Goal: Task Accomplishment & Management: Manage account settings

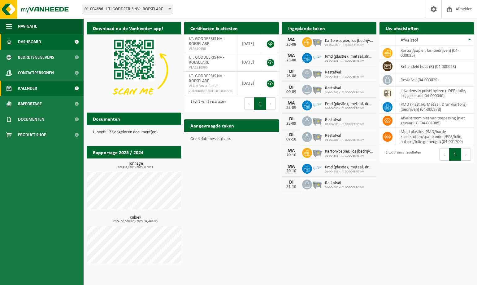
click at [33, 90] on span "Kalender" at bounding box center [27, 88] width 19 height 15
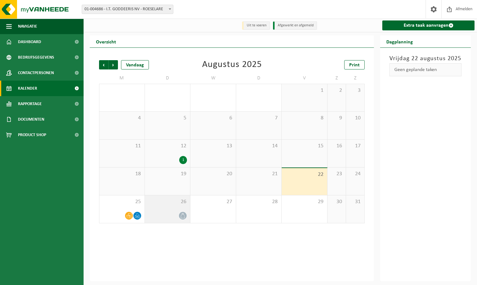
click at [181, 215] on icon at bounding box center [182, 215] width 5 height 5
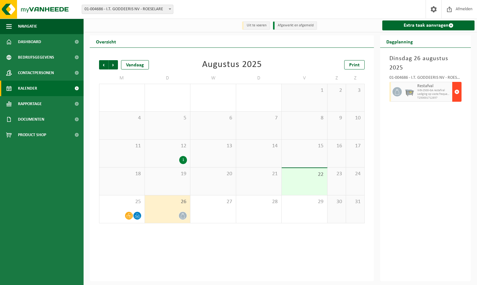
click at [459, 91] on span "button" at bounding box center [457, 91] width 5 height 12
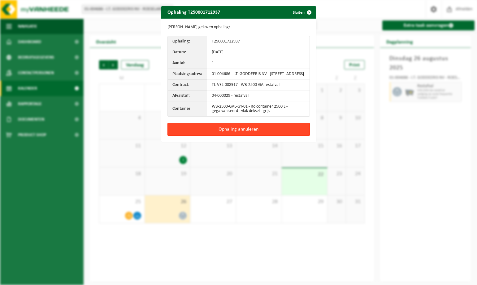
click at [239, 133] on button "Ophaling annuleren" at bounding box center [239, 129] width 142 height 13
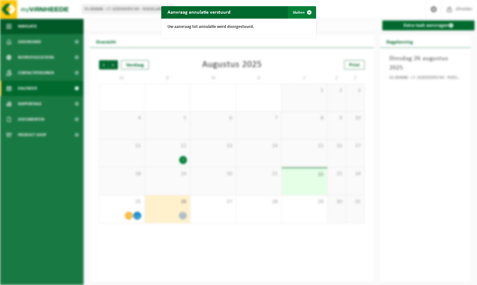
click at [303, 12] on span "button" at bounding box center [309, 12] width 12 height 12
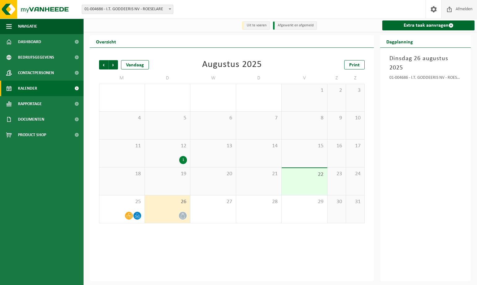
click at [461, 7] on span "Afmelden" at bounding box center [464, 9] width 20 height 18
